Goal: Task Accomplishment & Management: Complete application form

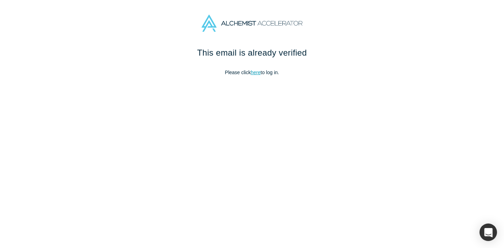
click at [254, 72] on link "here" at bounding box center [255, 73] width 10 height 6
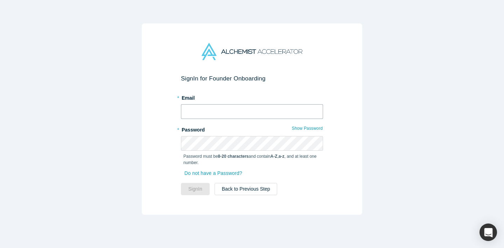
click at [231, 112] on input "text" at bounding box center [252, 111] width 142 height 15
type input "[EMAIL_ADDRESS][DOMAIN_NAME]"
click at [181, 183] on button "Sign In" at bounding box center [195, 189] width 29 height 12
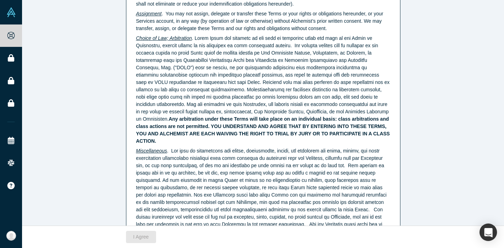
scroll to position [1797, 0]
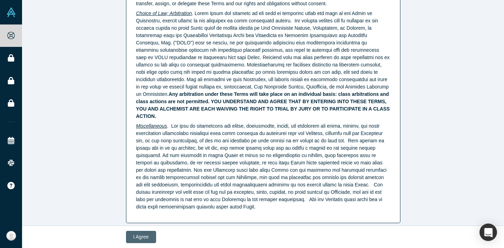
click at [149, 236] on button "I Agree" at bounding box center [141, 237] width 30 height 12
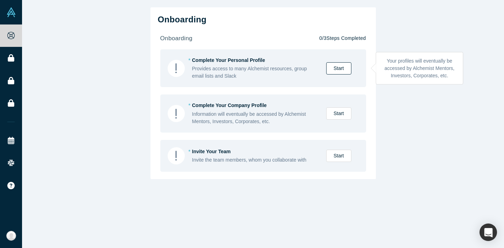
click at [344, 67] on link "Start" at bounding box center [338, 68] width 25 height 12
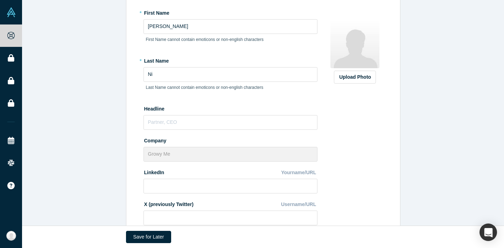
scroll to position [79, 0]
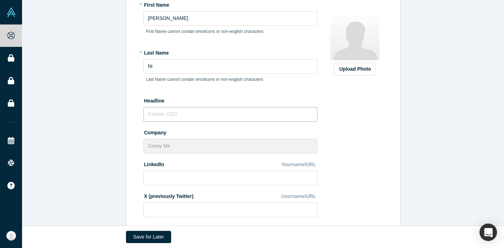
click at [191, 116] on input "text" at bounding box center [230, 114] width 174 height 15
type input "Ф"
type input "a"
type input "Founder, CEO"
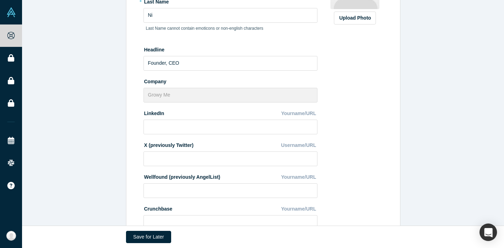
scroll to position [133, 0]
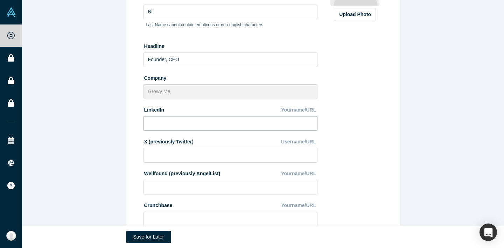
click at [192, 124] on input at bounding box center [230, 123] width 174 height 15
paste input "[DOMAIN_NAME][URL]"
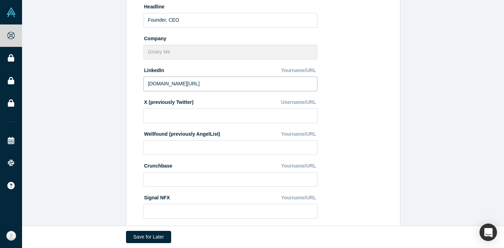
scroll to position [174, 0]
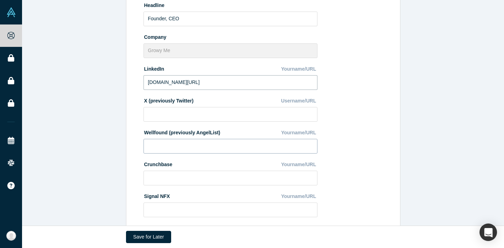
type input "[DOMAIN_NAME][URL]"
click at [188, 149] on input at bounding box center [230, 146] width 174 height 15
click at [360, 139] on div "Upload Photo Zoom Save Remove Upload New" at bounding box center [354, 78] width 60 height 350
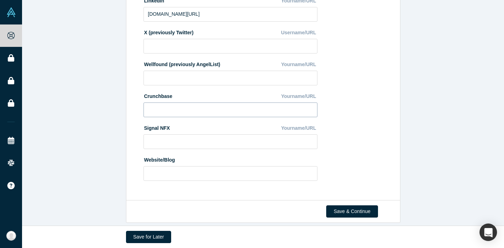
scroll to position [248, 0]
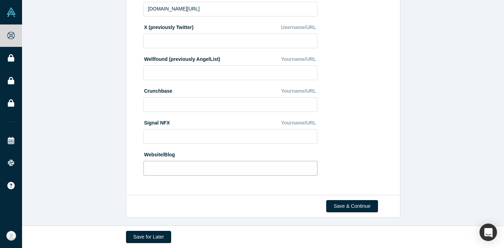
click at [180, 168] on input at bounding box center [230, 168] width 174 height 15
type input "w"
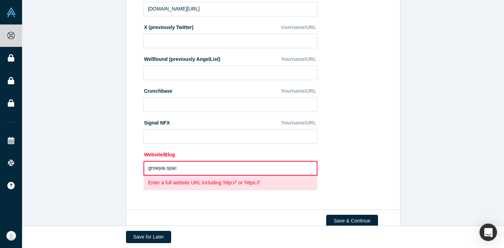
type input "[DOMAIN_NAME]"
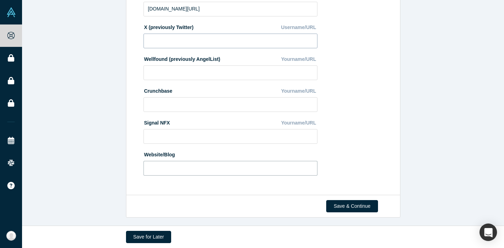
paste input "[URL][DOMAIN_NAME]"
type input "[URL][DOMAIN_NAME]"
click at [363, 206] on button "Save & Continue" at bounding box center [351, 206] width 51 height 12
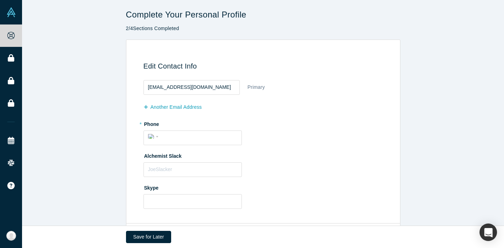
scroll to position [30, 0]
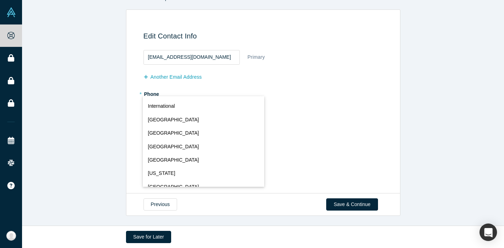
click at [149, 106] on div "International [GEOGRAPHIC_DATA] [GEOGRAPHIC_DATA] [GEOGRAPHIC_DATA] [GEOGRAPHIC…" at bounding box center [154, 106] width 13 height 10
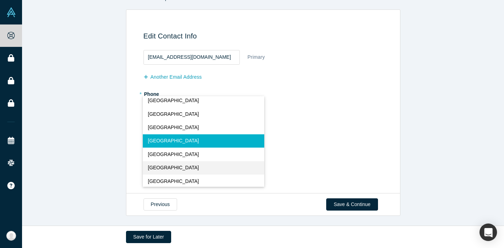
click at [157, 166] on span "[GEOGRAPHIC_DATA]" at bounding box center [173, 167] width 51 height 7
select select "UZ"
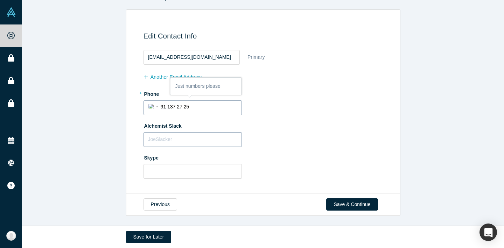
type input "91 137 27 25"
click at [177, 136] on input "text" at bounding box center [192, 139] width 98 height 15
click at [355, 207] on button "Save & Continue" at bounding box center [351, 204] width 51 height 12
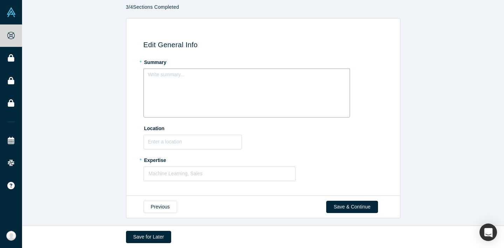
scroll to position [24, 0]
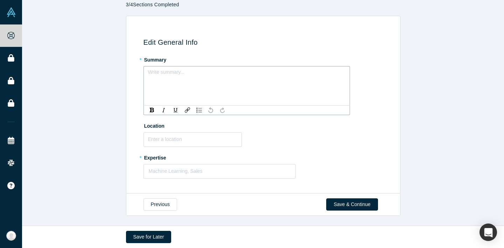
click at [187, 75] on div "rdw-editor" at bounding box center [246, 74] width 188 height 7
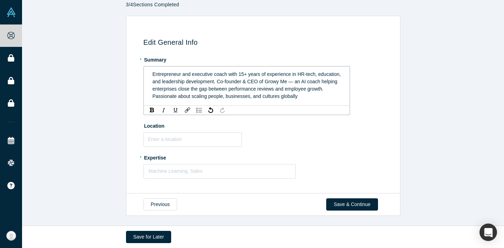
click at [250, 80] on span "Entrepreneur and executive coach with 15+ years of experience in HR-tech, educa…" at bounding box center [247, 85] width 190 height 28
click at [198, 139] on input "text" at bounding box center [192, 139] width 98 height 15
click at [173, 138] on input "text" at bounding box center [192, 139] width 98 height 15
paste input "[GEOGRAPHIC_DATA], [GEOGRAPHIC_DATA] & [GEOGRAPHIC_DATA], [GEOGRAPHIC_DATA]"
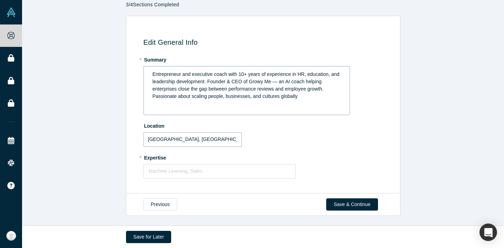
scroll to position [0, 4]
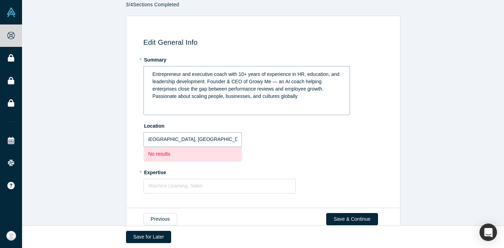
drag, startPoint x: 190, startPoint y: 140, endPoint x: 265, endPoint y: 139, distance: 74.8
click at [265, 139] on div "Location [GEOGRAPHIC_DATA], [GEOGRAPHIC_DATA] & [GEOGRAPHIC_DATA], [GEOGRAPHIC_…" at bounding box center [264, 141] width 242 height 42
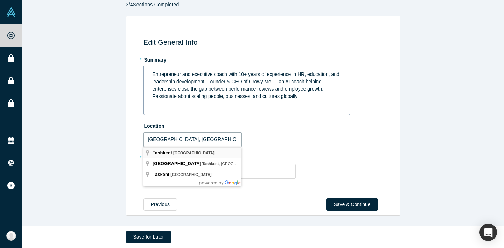
type input "[GEOGRAPHIC_DATA], [GEOGRAPHIC_DATA]"
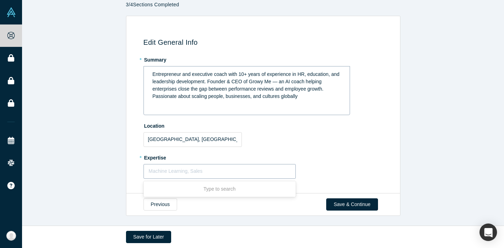
click at [194, 170] on div at bounding box center [220, 171] width 142 height 9
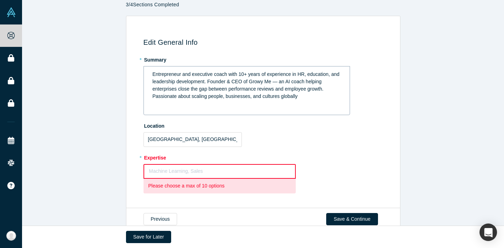
paste input "HR Tech, AI Coaching, Leadership Development, Business Strategy, Startups, Ente…"
type input "HR Tech, AI Coaching, Leadership Development, Business Strategy, Startups, Ente…"
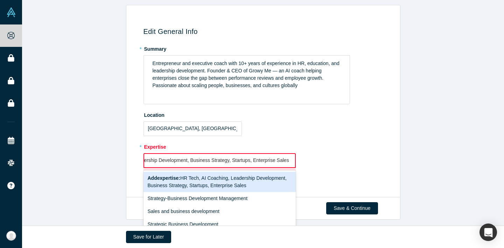
scroll to position [41, 0]
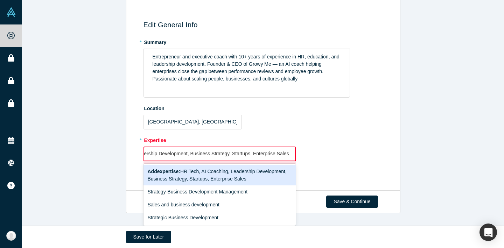
click at [255, 152] on input "HR Tech, AI Coaching, Leadership Development, Business Strategy, Startups, Ente…" at bounding box center [187, 153] width 208 height 7
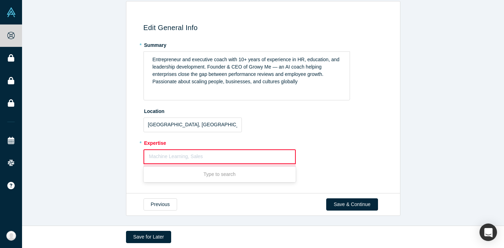
click at [197, 158] on div at bounding box center [219, 156] width 141 height 9
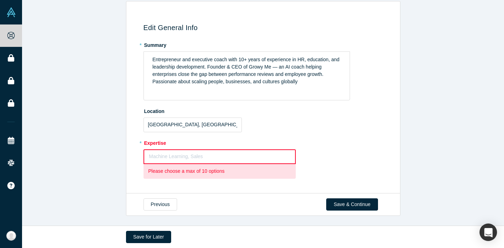
click at [324, 151] on div "* Expertise Machine Learning, Sales To pick up a draggable item, press the spac…" at bounding box center [264, 158] width 242 height 42
click at [202, 173] on p "Please choose a max of 10 options" at bounding box center [219, 170] width 143 height 7
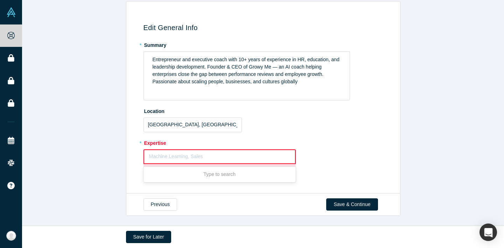
click at [218, 156] on div at bounding box center [219, 156] width 141 height 9
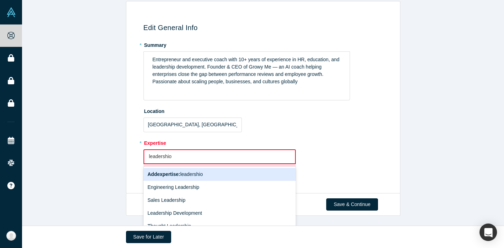
type input "leadershi"
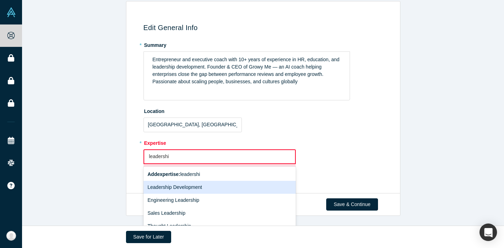
click at [185, 184] on div "Leadership Development" at bounding box center [219, 187] width 152 height 13
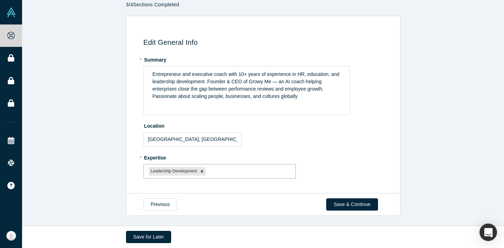
scroll to position [24, 0]
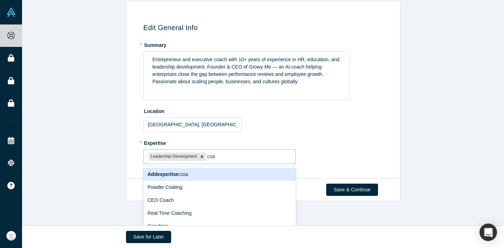
type input "coac"
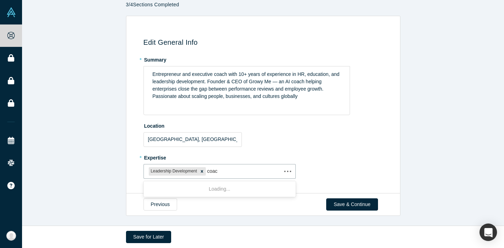
scroll to position [38, 0]
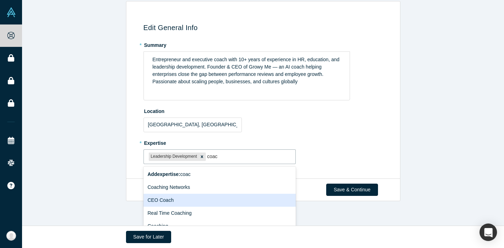
click at [197, 197] on div "CEO Coach" at bounding box center [219, 200] width 152 height 13
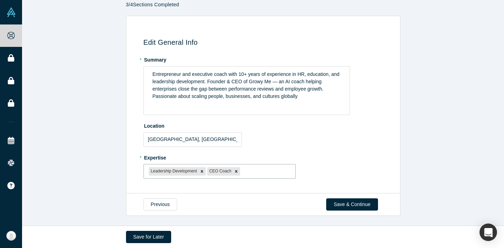
scroll to position [24, 0]
type input "sale"
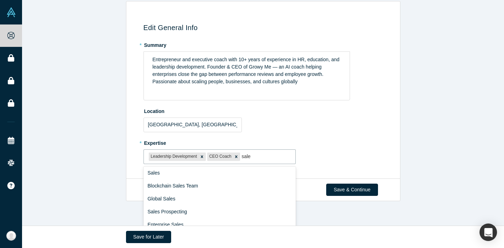
scroll to position [82, 0]
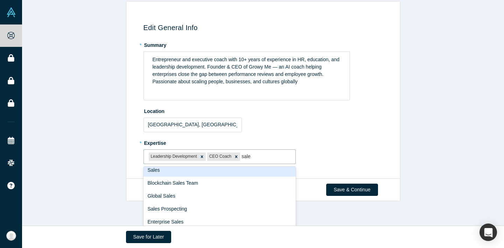
click at [215, 172] on div "Sales" at bounding box center [219, 170] width 152 height 13
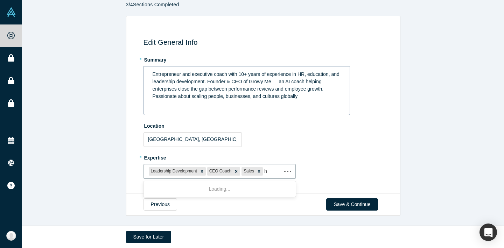
type input "hr"
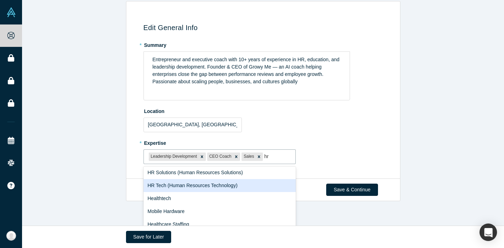
scroll to position [67, 0]
click at [186, 185] on div "HR Tech (Human Resources Technology)" at bounding box center [219, 184] width 152 height 13
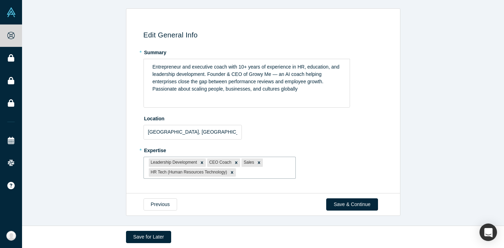
scroll to position [31, 0]
click at [358, 203] on button "Save & Continue" at bounding box center [351, 205] width 51 height 12
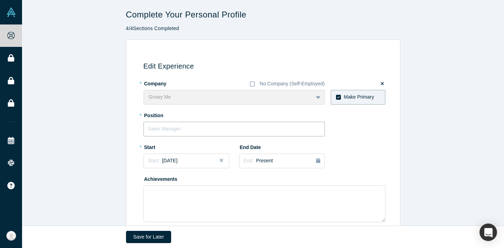
click at [177, 128] on input "text" at bounding box center [233, 129] width 181 height 15
type input "Founder, CEO"
click at [177, 159] on span "[DATE]" at bounding box center [169, 161] width 15 height 6
click at [148, 180] on button "Previous Year" at bounding box center [146, 180] width 7 height 7
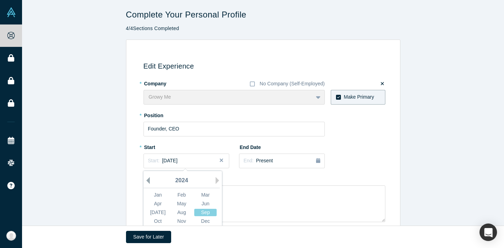
click at [148, 180] on button "Previous Year" at bounding box center [146, 180] width 7 height 7
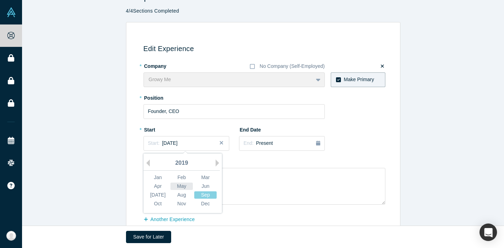
scroll to position [25, 0]
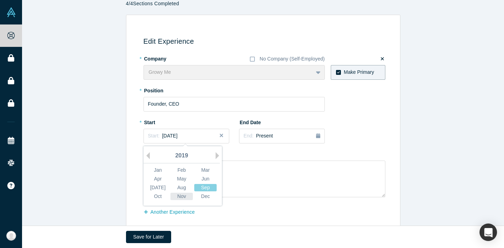
click at [183, 198] on div "Nov" at bounding box center [181, 196] width 22 height 7
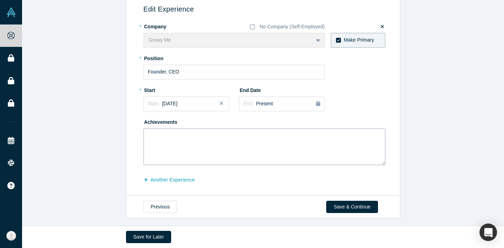
scroll to position [59, 0]
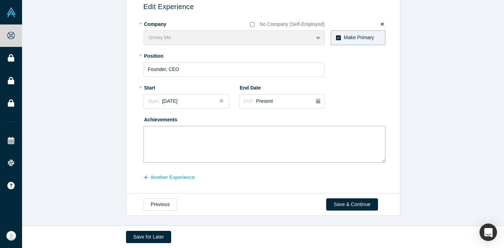
click at [171, 133] on textarea at bounding box center [264, 144] width 242 height 37
paste textarea "LoremipsuM Dolor 8980 (Sitamet Consec) — adipiscing elit seddoeiusmod, tempo in…"
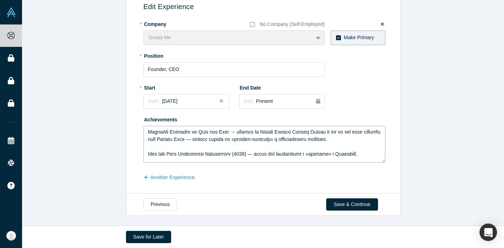
scroll to position [0, 0]
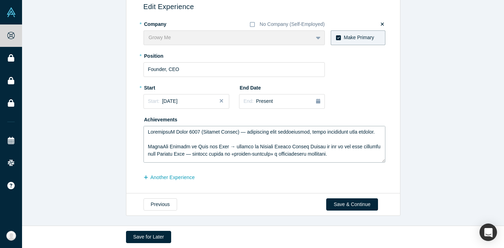
click at [148, 132] on textarea at bounding box center [264, 144] width 242 height 37
click at [237, 133] on textarea at bounding box center [264, 144] width 242 height 37
click at [237, 136] on textarea at bounding box center [264, 144] width 242 height 37
drag, startPoint x: 231, startPoint y: 140, endPoint x: 239, endPoint y: 134, distance: 10.4
click at [239, 134] on textarea at bounding box center [264, 144] width 242 height 37
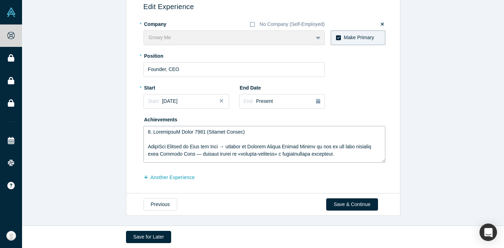
click at [148, 148] on textarea at bounding box center [264, 144] width 242 height 37
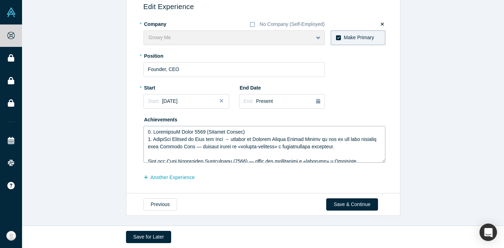
click at [203, 146] on textarea at bounding box center [264, 144] width 242 height 37
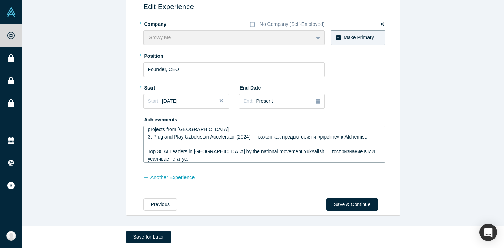
scroll to position [14, 0]
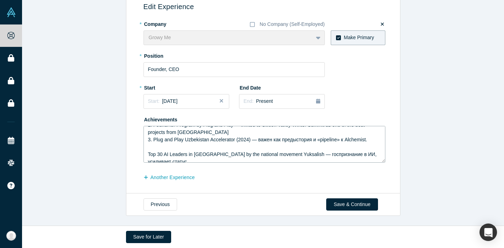
drag, startPoint x: 371, startPoint y: 138, endPoint x: 256, endPoint y: 141, distance: 114.4
click at [256, 141] on textarea "1. AlchemistX Batch 2025 ([GEOGRAPHIC_DATA]) 2. FoundHer Program by Plug and Pl…" at bounding box center [264, 144] width 242 height 37
click at [149, 153] on textarea "1. AlchemistX Batch 2025 ([GEOGRAPHIC_DATA]) 2. FoundHer Program by Plug and Pl…" at bounding box center [264, 144] width 242 height 37
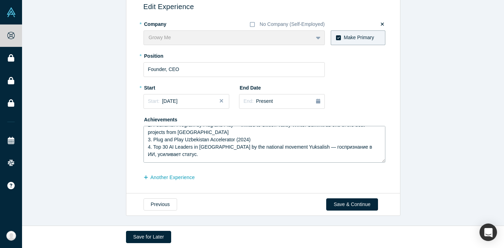
click at [303, 147] on textarea "1. AlchemistX Batch 2025 ([GEOGRAPHIC_DATA]) 2. FoundHer Program by Plug and Pl…" at bounding box center [264, 144] width 242 height 37
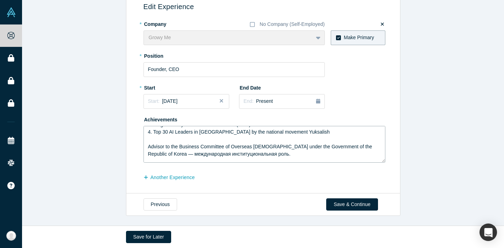
scroll to position [30, 0]
click at [148, 146] on textarea "1. AlchemistX Batch 2025 ([GEOGRAPHIC_DATA]) 2. FoundHer Program by Plug and Pl…" at bounding box center [264, 144] width 242 height 37
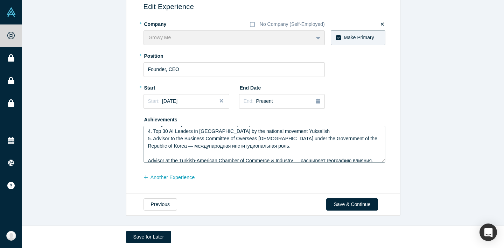
drag, startPoint x: 272, startPoint y: 148, endPoint x: 162, endPoint y: 145, distance: 109.8
click at [162, 145] on textarea "1. AlchemistX Batch 2025 ([GEOGRAPHIC_DATA]) 2. FoundHer Program by Plug and Pl…" at bounding box center [264, 144] width 242 height 37
click at [146, 160] on textarea "1. AlchemistX Batch 2025 ([GEOGRAPHIC_DATA]) 2. FoundHer Program by Plug and Pl…" at bounding box center [264, 144] width 242 height 37
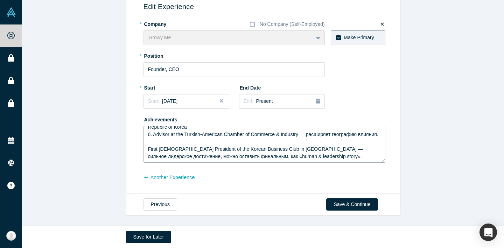
scroll to position [56, 0]
click at [300, 127] on textarea "1. AlchemistX Batch 2025 ([GEOGRAPHIC_DATA]) 2. FoundHer Program by Plug and Pl…" at bounding box center [264, 144] width 242 height 37
click at [149, 149] on textarea "1. AlchemistX Batch 2025 ([GEOGRAPHIC_DATA]) 2. FoundHer Program by Plug and Pl…" at bounding box center [264, 144] width 242 height 37
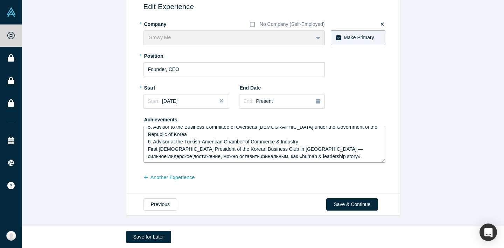
scroll to position [42, 0]
click at [293, 149] on textarea "1. AlchemistX Batch 2025 ([GEOGRAPHIC_DATA]) 2. FoundHer Program by Plug and Pl…" at bounding box center [264, 144] width 242 height 37
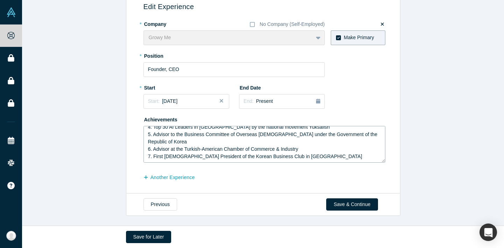
scroll to position [34, 0]
type textarea "1. AlchemistX Batch 2025 ([GEOGRAPHIC_DATA]) 2. FoundHer Program by Plug and Pl…"
click at [357, 201] on button "Save & Continue" at bounding box center [351, 204] width 51 height 12
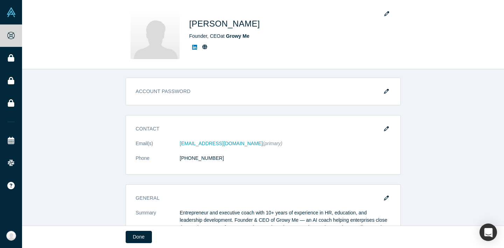
scroll to position [0, 0]
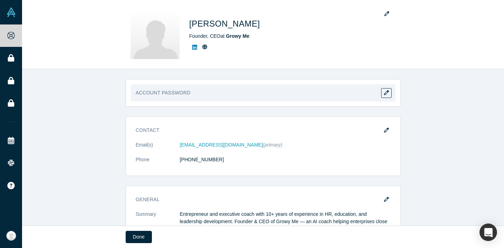
click at [286, 90] on h3 "Account Password" at bounding box center [263, 95] width 255 height 12
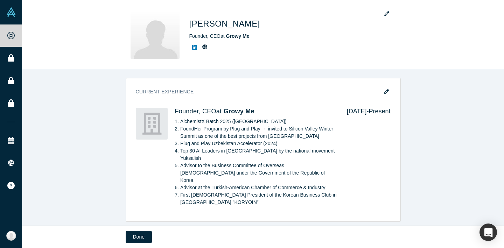
scroll to position [248, 0]
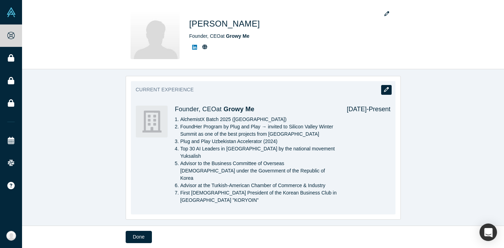
click at [387, 87] on icon "button" at bounding box center [386, 89] width 5 height 5
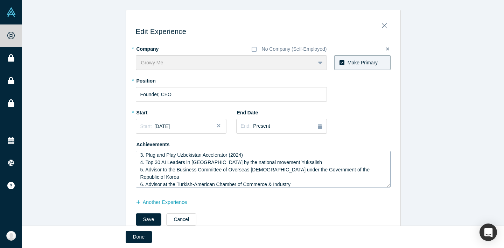
scroll to position [25, 0]
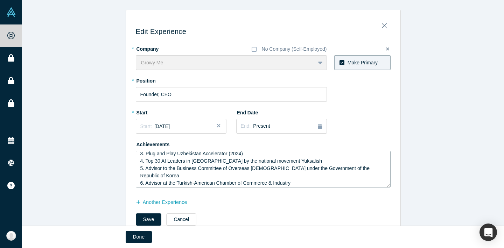
click at [300, 162] on textarea "1. AlchemistX Batch 2025 ([GEOGRAPHIC_DATA]) 2. FoundHer Program by Plug and Pl…" at bounding box center [263, 169] width 255 height 37
click at [374, 168] on textarea "1. AlchemistX Batch 2025 ([GEOGRAPHIC_DATA]) 2. FoundHer Program by Plug and Pl…" at bounding box center [263, 169] width 255 height 37
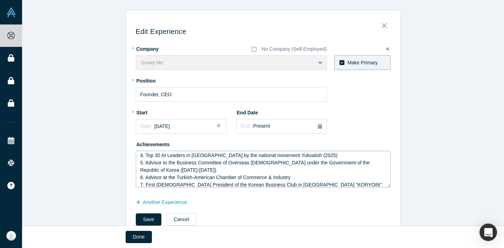
scroll to position [34, 0]
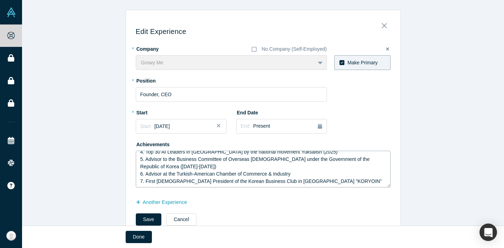
click at [300, 173] on textarea "1. AlchemistX Batch 2025 ([GEOGRAPHIC_DATA]) 2. FoundHer Program by Plug and Pl…" at bounding box center [263, 169] width 255 height 37
click at [316, 180] on textarea "1. AlchemistX Batch 2025 ([GEOGRAPHIC_DATA]) 2. FoundHer Program by Plug and Pl…" at bounding box center [263, 169] width 255 height 37
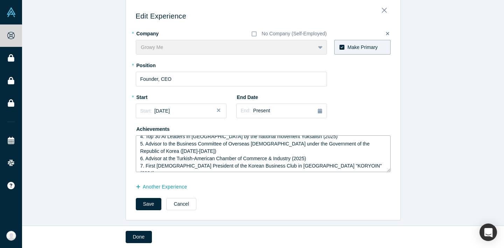
scroll to position [20, 0]
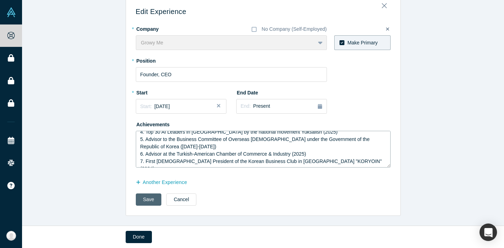
type textarea "1. AlchemistX Batch 2025 ([GEOGRAPHIC_DATA]) 2. FoundHer Program by Plug and Pl…"
click at [149, 199] on button "Save" at bounding box center [149, 199] width 26 height 12
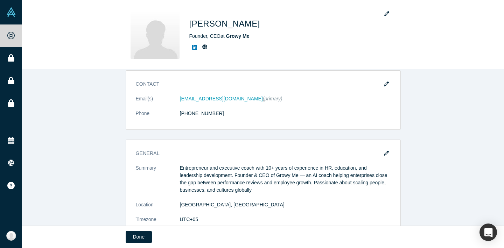
scroll to position [0, 0]
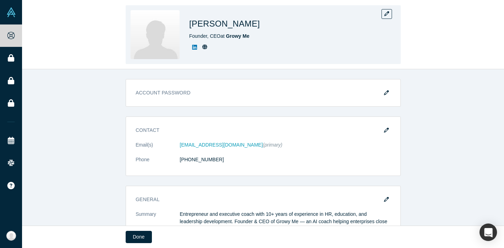
click at [150, 44] on img at bounding box center [154, 34] width 49 height 49
click at [385, 13] on icon "button" at bounding box center [386, 13] width 5 height 5
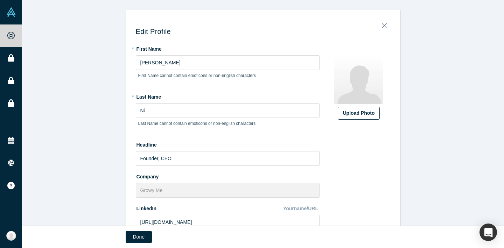
click at [358, 116] on div "Upload Photo" at bounding box center [358, 112] width 31 height 7
click at [0, 0] on input "Upload Photo" at bounding box center [0, 0] width 0 height 0
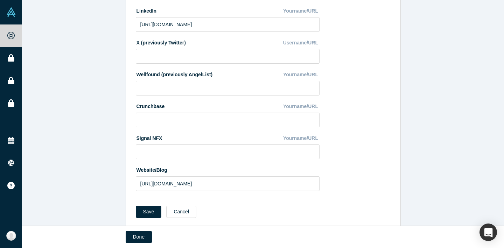
scroll to position [210, 0]
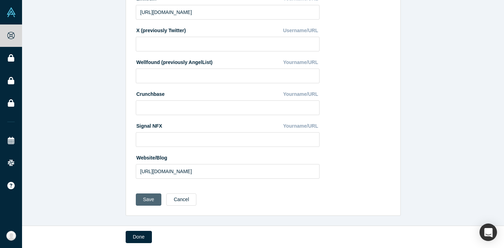
click at [150, 202] on button "Save" at bounding box center [149, 199] width 26 height 12
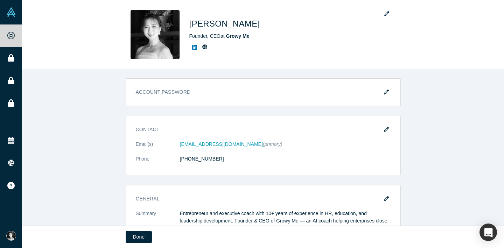
scroll to position [0, 0]
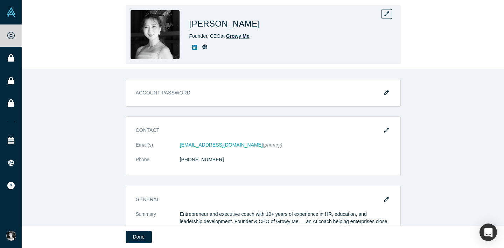
click at [239, 37] on span "Growy Me" at bounding box center [237, 36] width 23 height 6
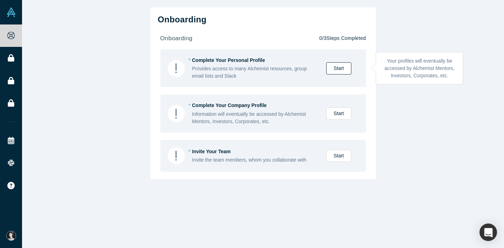
click at [340, 67] on link "Start" at bounding box center [338, 68] width 25 height 12
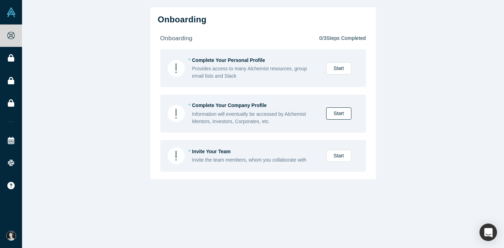
click at [340, 113] on link "Start" at bounding box center [338, 113] width 25 height 12
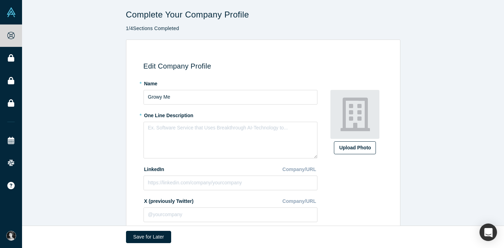
click at [359, 149] on div "Upload Photo" at bounding box center [354, 147] width 31 height 7
click at [0, 0] on input "Upload Photo" at bounding box center [0, 0] width 0 height 0
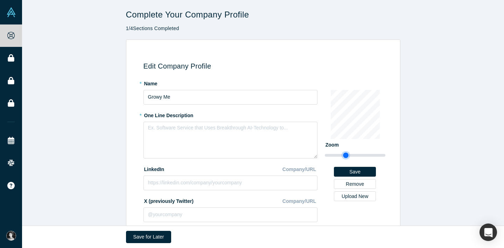
click at [345, 156] on input "range" at bounding box center [354, 155] width 60 height 8
click at [327, 154] on input "range" at bounding box center [354, 155] width 60 height 8
type input "0.75"
drag, startPoint x: 328, startPoint y: 154, endPoint x: 316, endPoint y: 154, distance: 11.9
click at [324, 154] on input "range" at bounding box center [354, 155] width 60 height 8
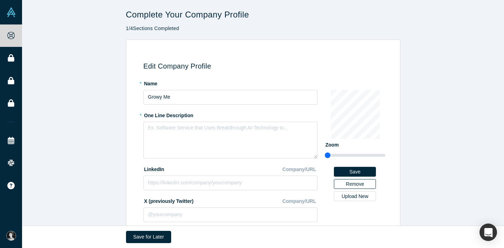
click at [360, 183] on button "Remove" at bounding box center [355, 184] width 42 height 10
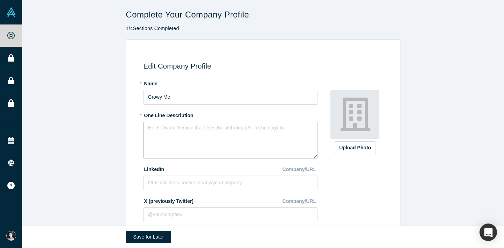
click at [181, 134] on textarea at bounding box center [230, 140] width 174 height 37
